Goal: Information Seeking & Learning: Learn about a topic

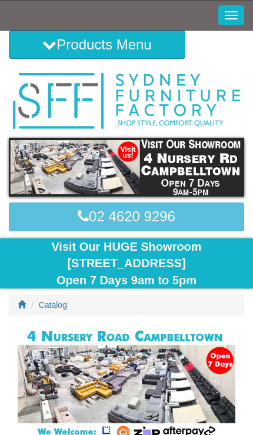
click at [231, 16] on button "Toggle Navigation" at bounding box center [232, 15] width 26 height 20
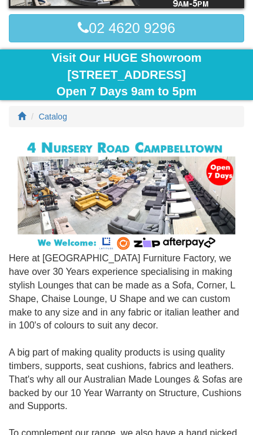
scroll to position [352, 0]
click at [45, 114] on span "Catalog" at bounding box center [53, 116] width 28 height 9
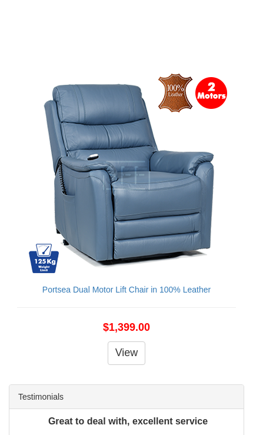
scroll to position [4940, 0]
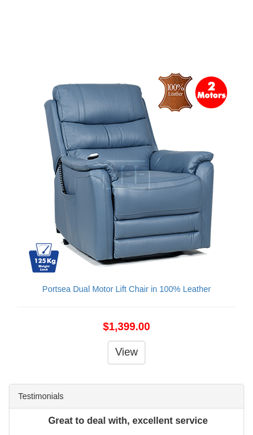
click at [140, 341] on link "View" at bounding box center [127, 353] width 38 height 24
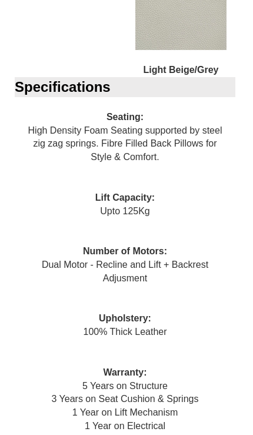
scroll to position [1641, 0]
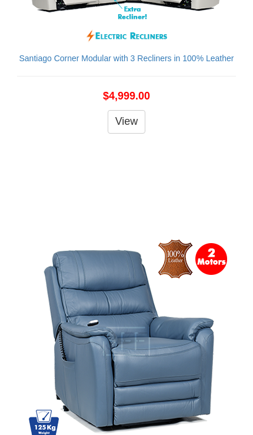
scroll to position [4690, 0]
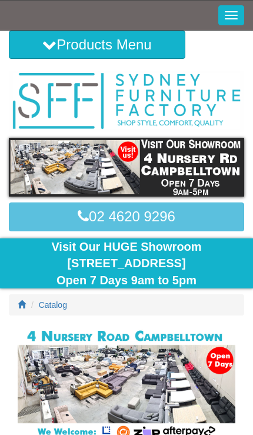
click at [234, 18] on button "Toggle Navigation" at bounding box center [232, 15] width 26 height 20
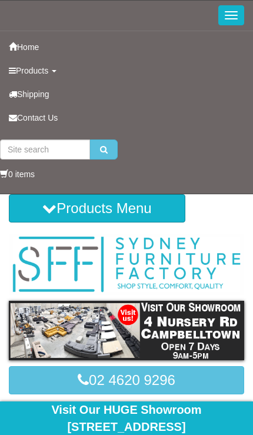
click at [68, 69] on link "Products" at bounding box center [126, 71] width 253 height 24
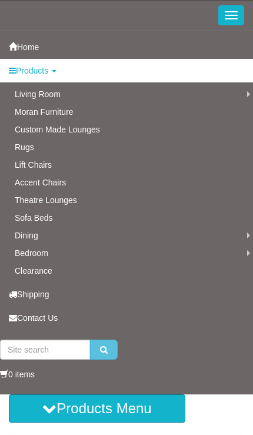
click at [0, 0] on link "Beds" at bounding box center [0, 0] width 0 height 0
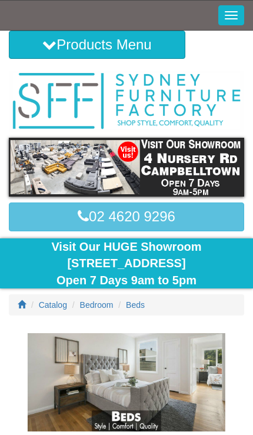
click at [145, 302] on span "Beds" at bounding box center [135, 304] width 19 height 9
click at [137, 303] on span "Beds" at bounding box center [135, 304] width 19 height 9
click at [239, 10] on button "Toggle Navigation" at bounding box center [232, 15] width 26 height 20
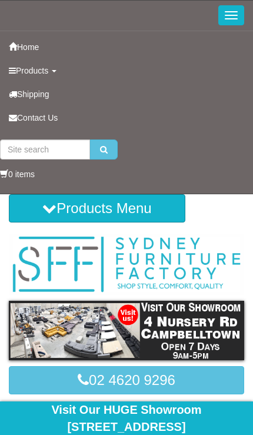
click at [66, 68] on link "Products" at bounding box center [126, 71] width 253 height 24
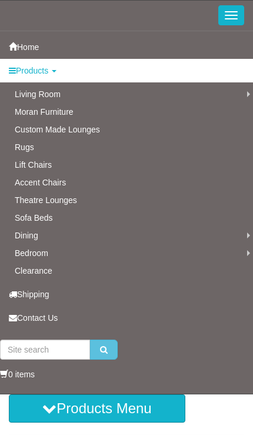
click at [25, 214] on link "Sofa Beds" at bounding box center [126, 218] width 253 height 18
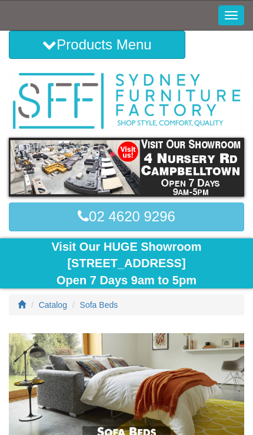
click at [232, 14] on button "Toggle Navigation" at bounding box center [232, 15] width 26 height 20
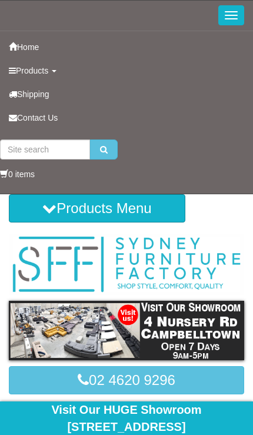
click at [45, 71] on span "Products" at bounding box center [32, 70] width 32 height 9
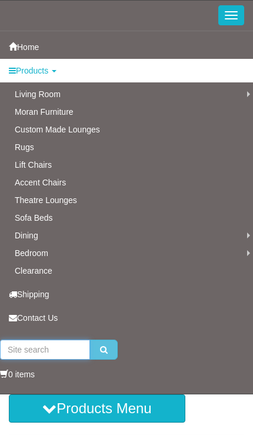
click at [22, 351] on input "search" at bounding box center [45, 350] width 90 height 20
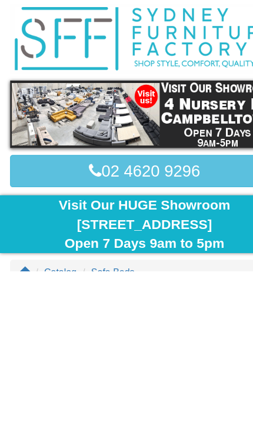
scroll to position [30, 0]
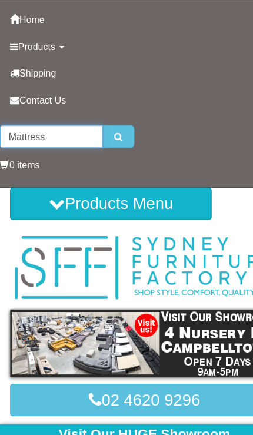
type input "Mattress"
click at [104, 119] on button "submit" at bounding box center [104, 120] width 28 height 20
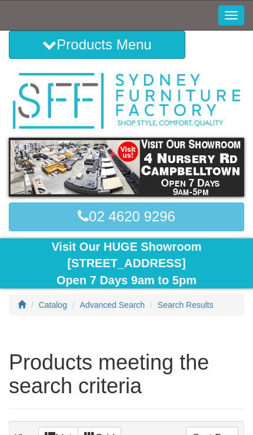
click at [230, 11] on span "button" at bounding box center [231, 11] width 13 height 1
